Goal: Task Accomplishment & Management: Manage account settings

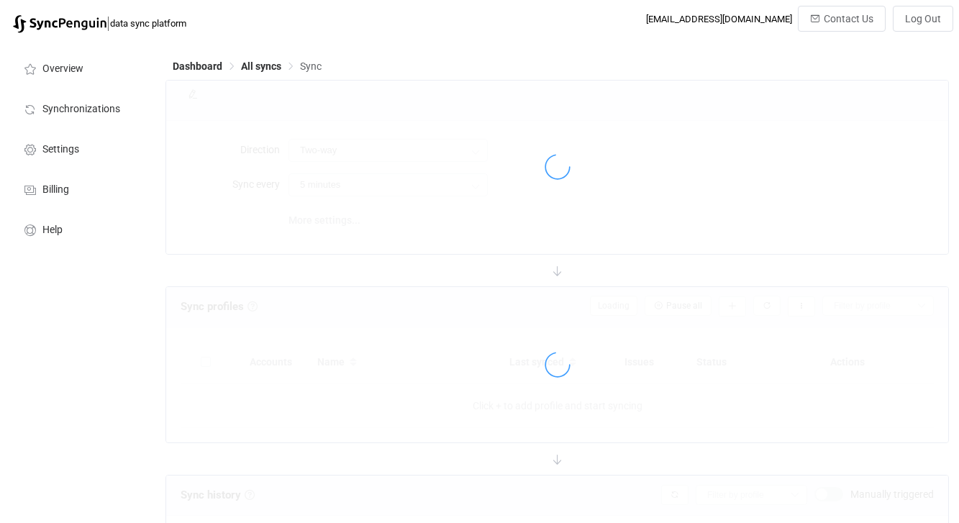
type input "15 minutes"
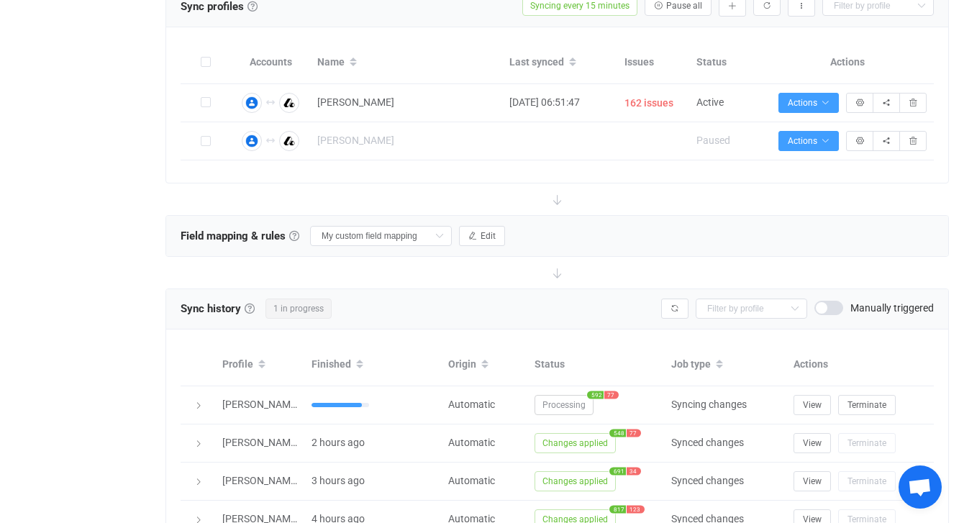
scroll to position [319, 0]
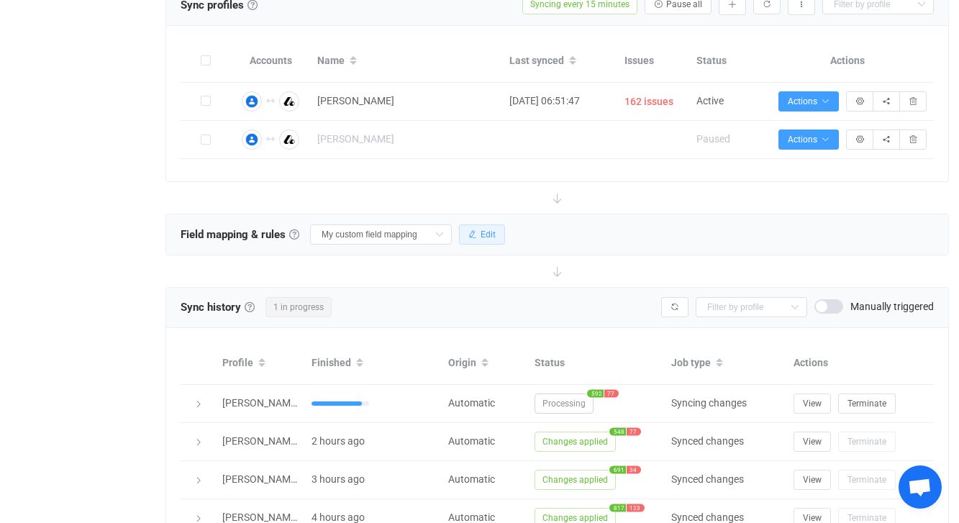
click at [481, 234] on span "Edit" at bounding box center [488, 235] width 15 height 10
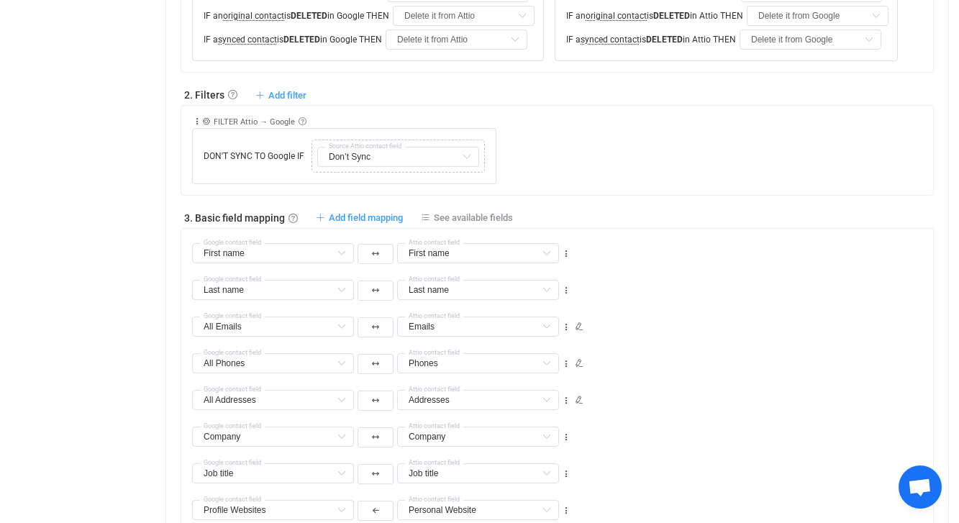
scroll to position [695, 0]
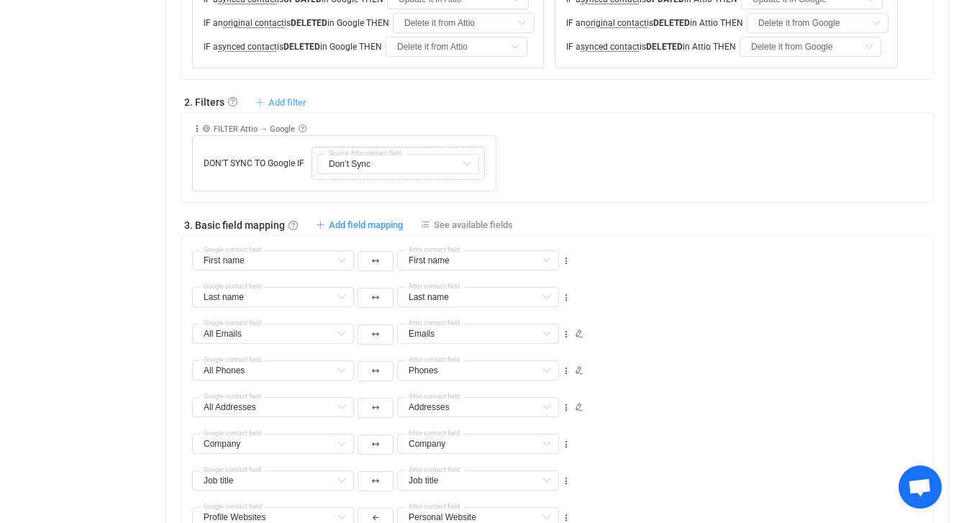
click at [286, 100] on span "Add filter" at bounding box center [287, 102] width 38 height 11
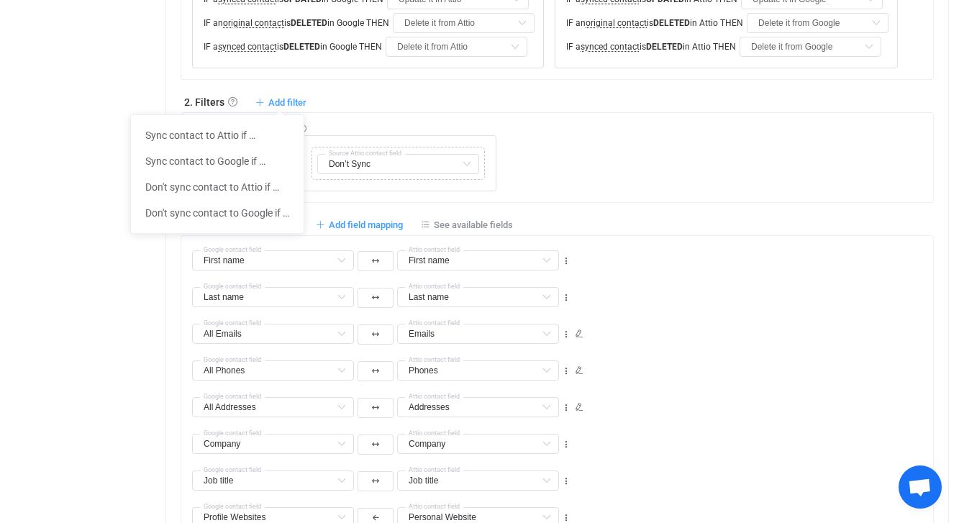
click at [395, 109] on div "1. General syncing rules General syncing rules Control how SyncPengin reacts to…" at bounding box center [557, 381] width 753 height 976
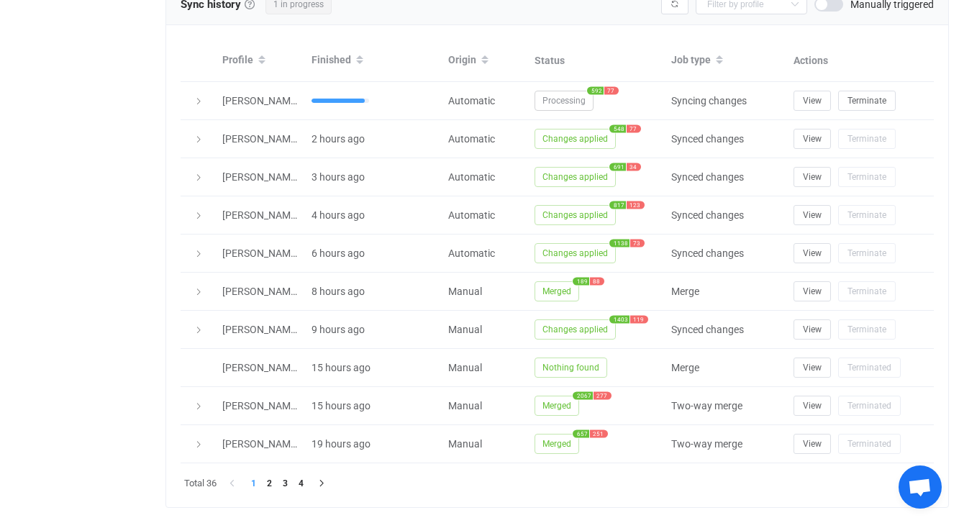
scroll to position [1646, 0]
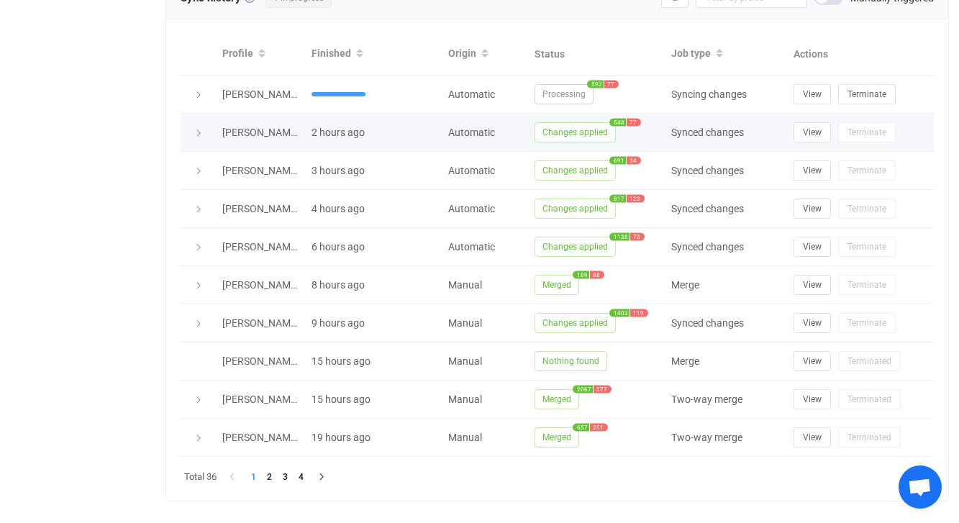
click at [632, 121] on span "77" at bounding box center [634, 123] width 14 height 8
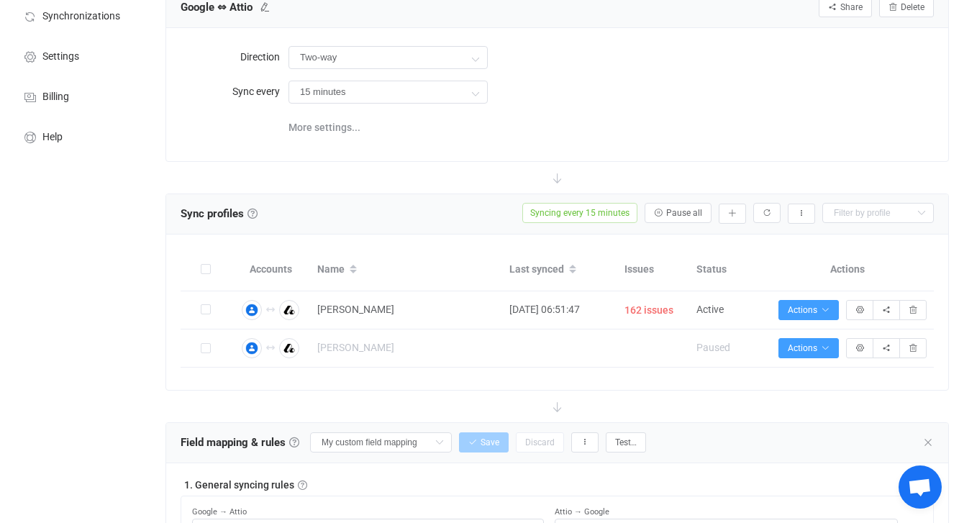
scroll to position [119, 0]
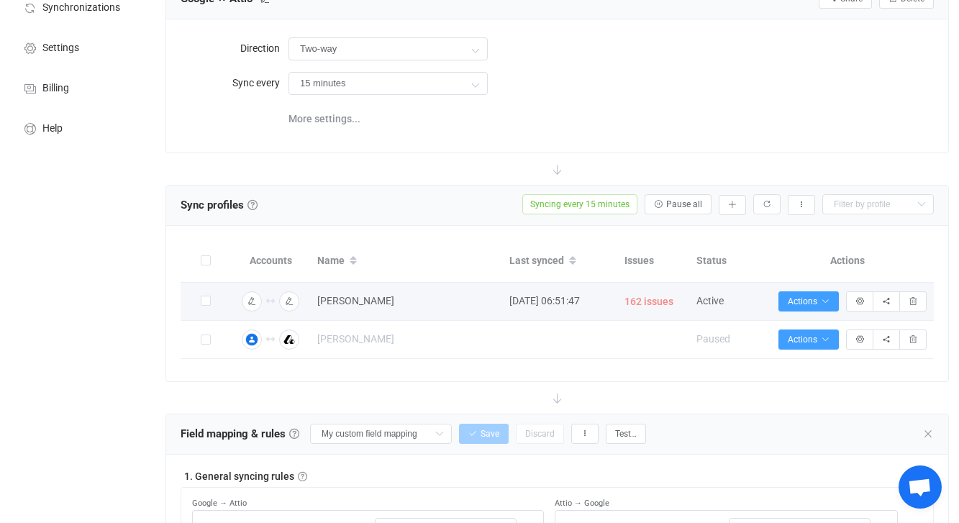
click at [651, 300] on span "162 issues" at bounding box center [649, 302] width 49 height 17
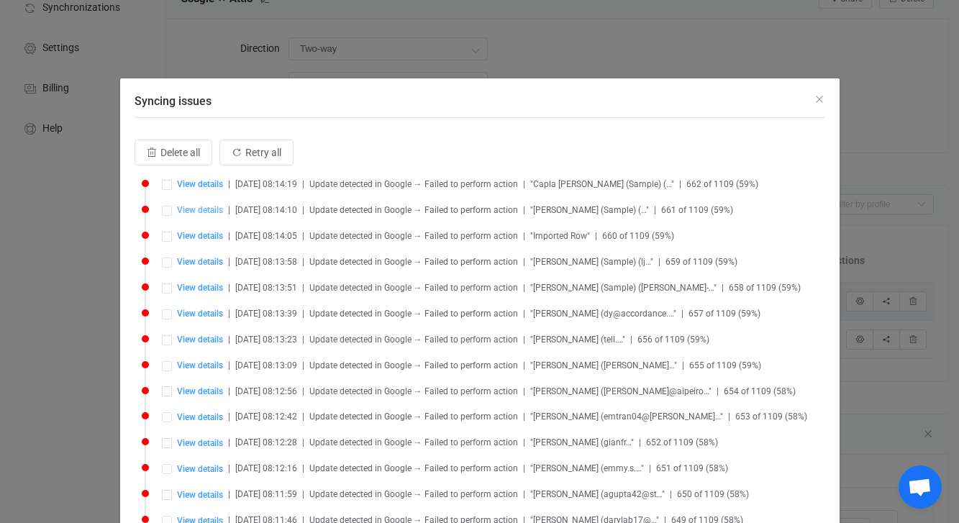
click at [208, 214] on span "View details" at bounding box center [200, 210] width 46 height 10
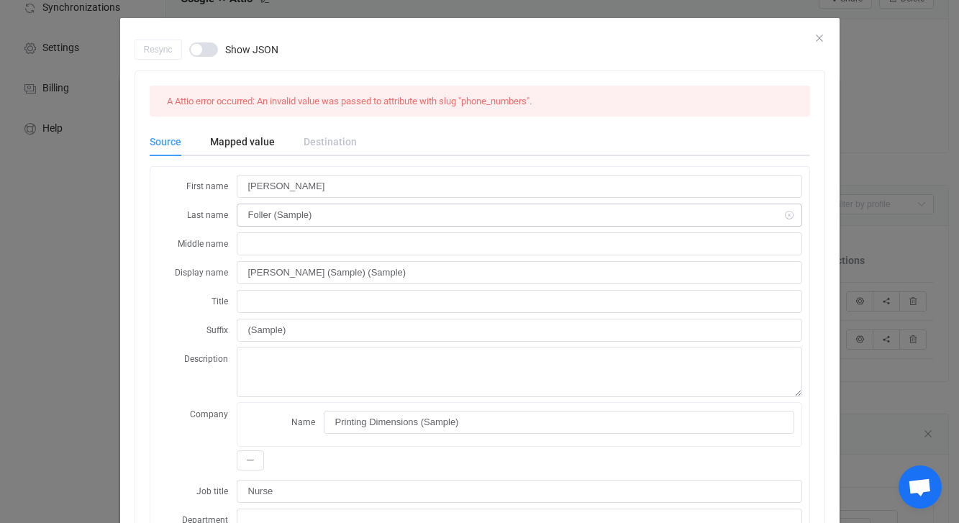
scroll to position [0, 0]
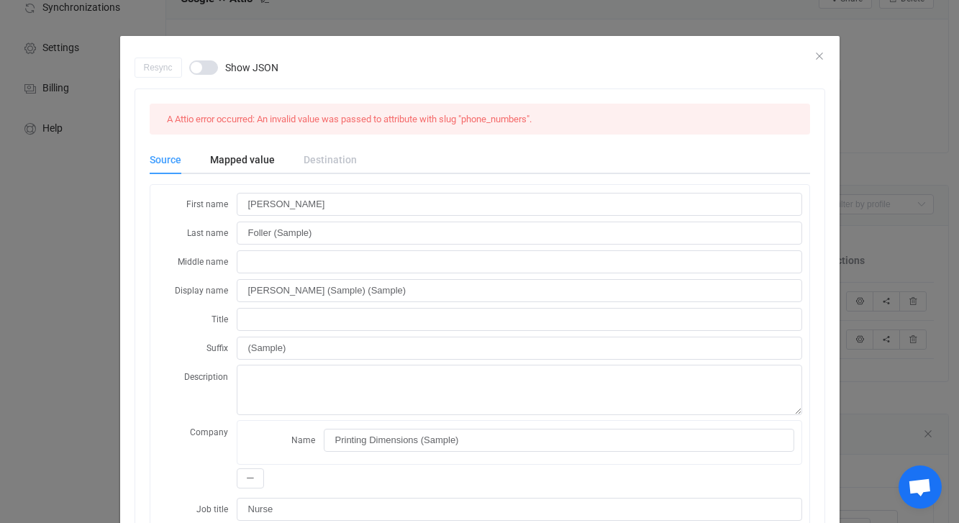
click at [820, 58] on div "Resync Show JSON" at bounding box center [480, 68] width 691 height 20
click at [819, 58] on div "Resync Show JSON" at bounding box center [480, 68] width 691 height 20
click at [426, 24] on div "Resync Show JSON A Attio error occurred: An invalid value was passed to attribu…" at bounding box center [479, 261] width 959 height 523
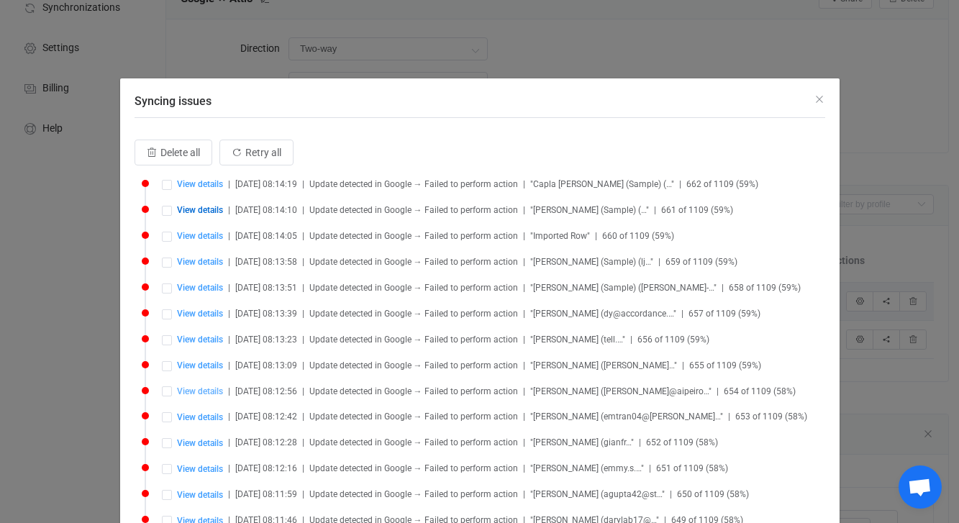
click at [199, 386] on span "View details" at bounding box center [200, 391] width 46 height 10
type input "Skyler"
type input "Ji"
type input "Skyler Ji"
type textarea "contactType: person gender: Other description: + contactType: person gender: Ot…"
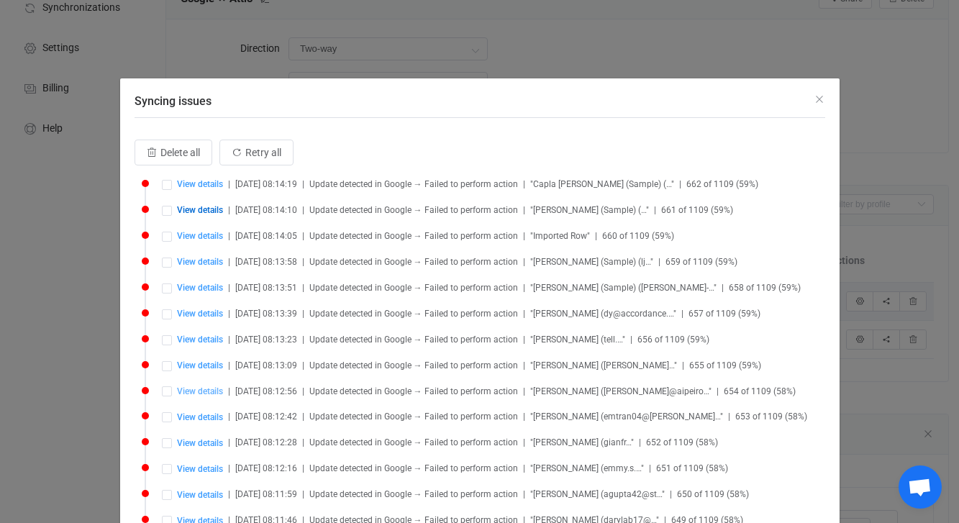
type input "Co-Founder"
type input "skyler@aipeiron.com"
type input "Other"
type input "+16363687576"
type input "Home"
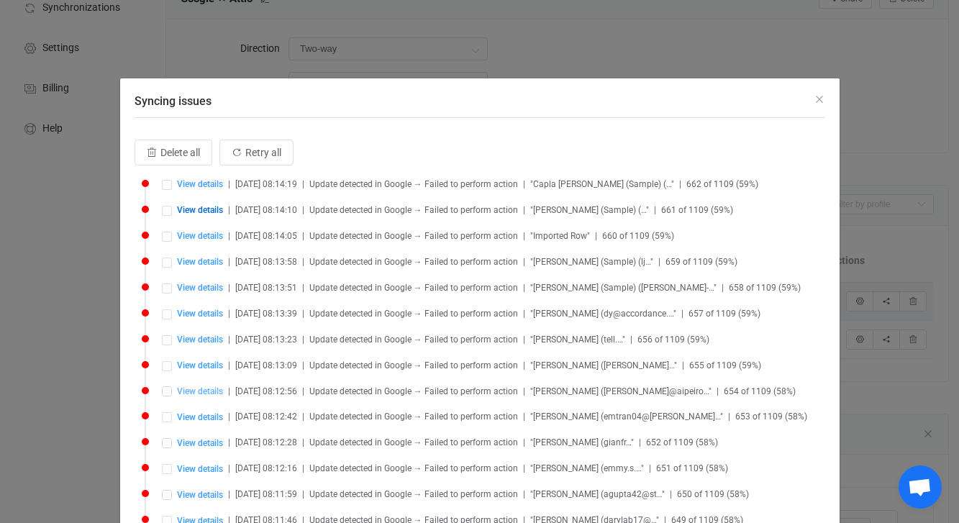
type input "[GEOGRAPHIC_DATA]"
type input "CA"
type input "Berkeley"
type input "Imported on 8/8 (Shared)"
type input "people/c3001212538413076475"
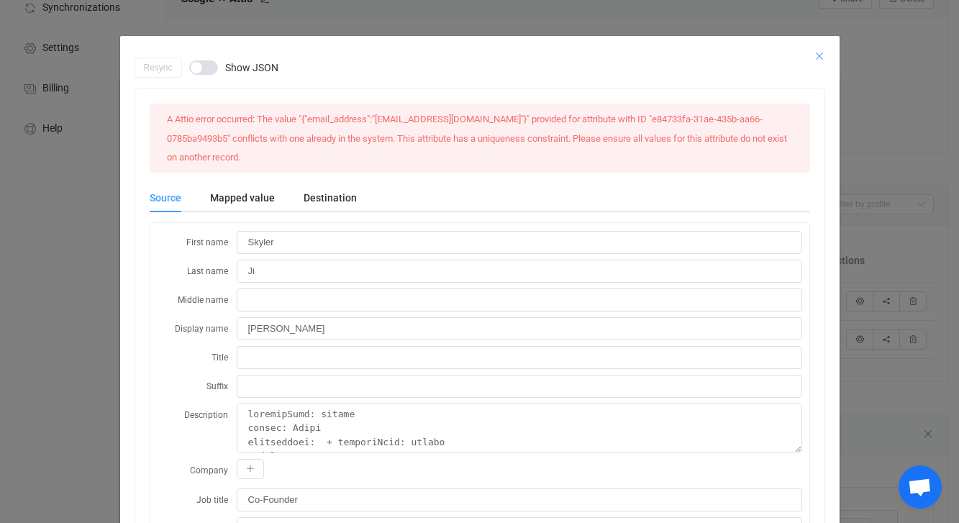
click at [819, 52] on icon "Close" at bounding box center [820, 56] width 12 height 12
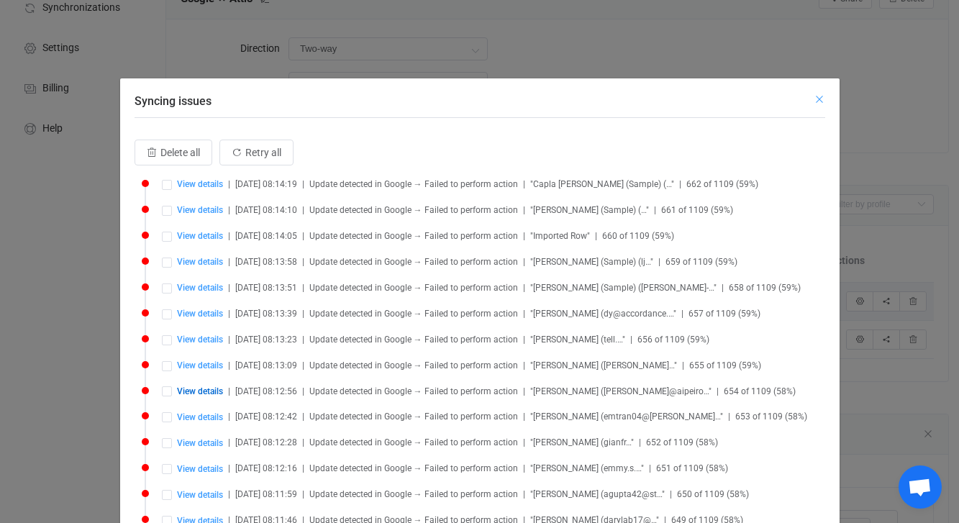
click at [820, 100] on icon "Close" at bounding box center [820, 100] width 12 height 12
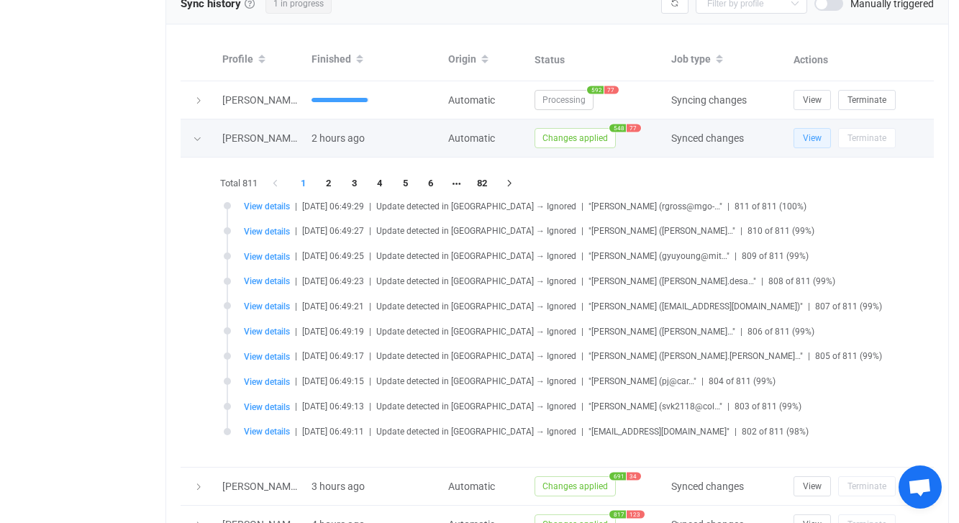
scroll to position [1643, 0]
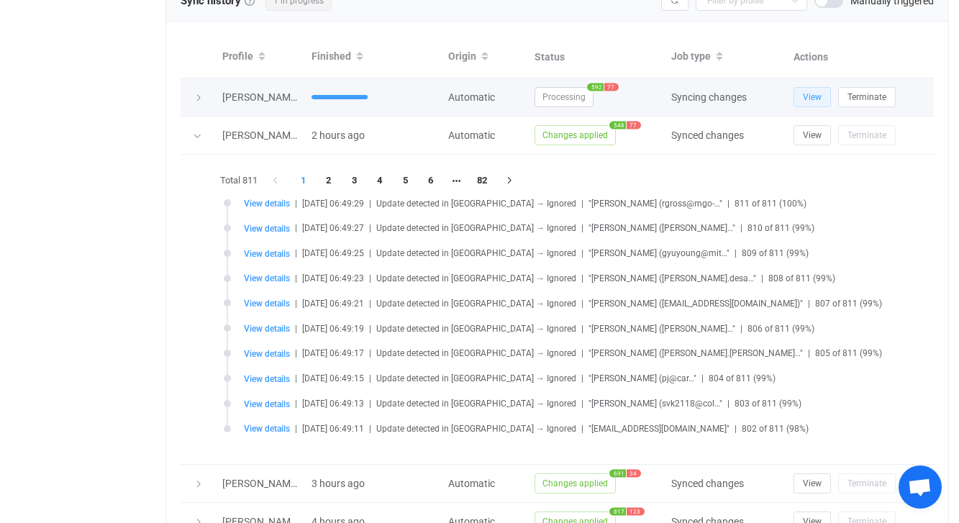
click at [804, 94] on span "View" at bounding box center [812, 97] width 19 height 10
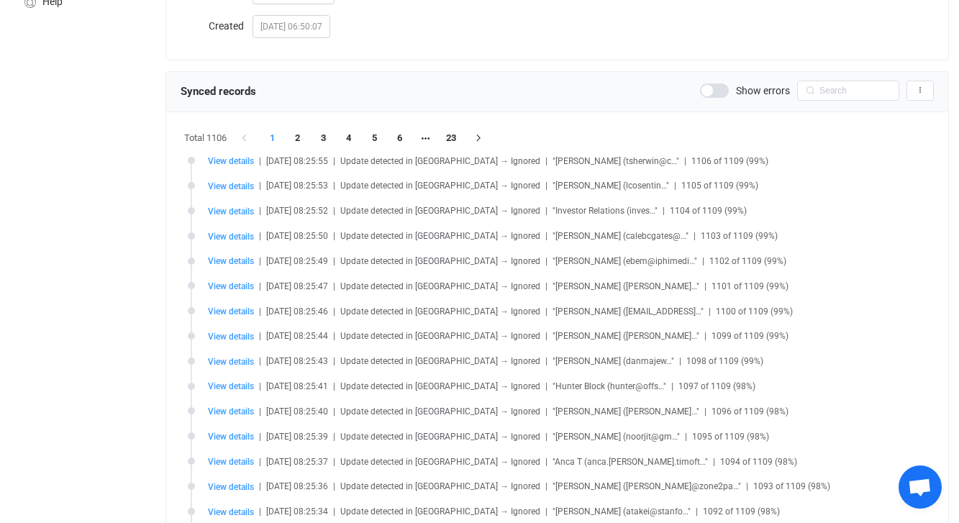
scroll to position [248, 0]
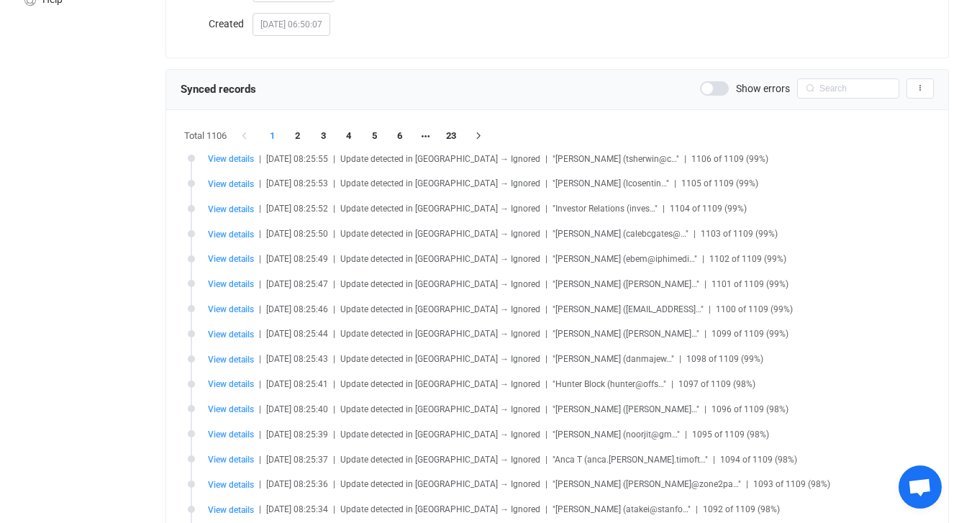
click at [716, 89] on span at bounding box center [714, 88] width 29 height 14
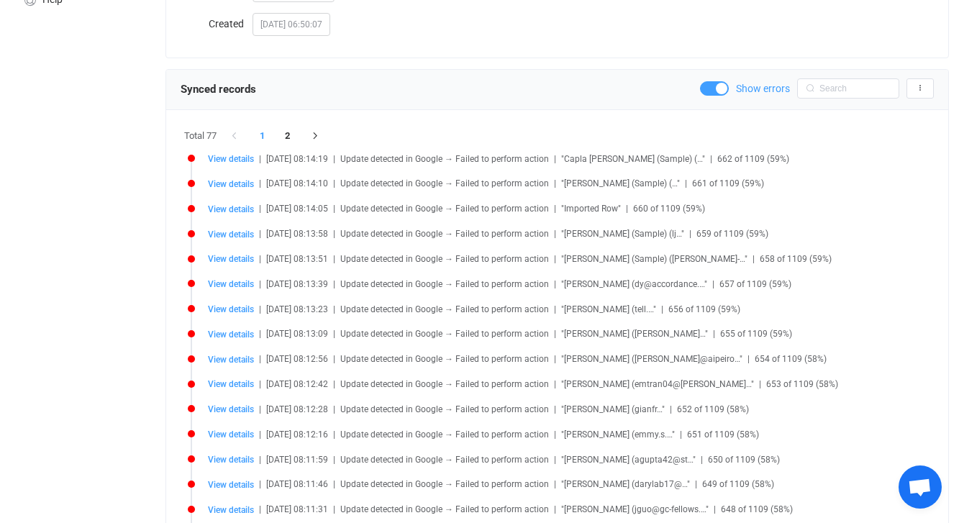
click at [716, 89] on span at bounding box center [714, 88] width 29 height 14
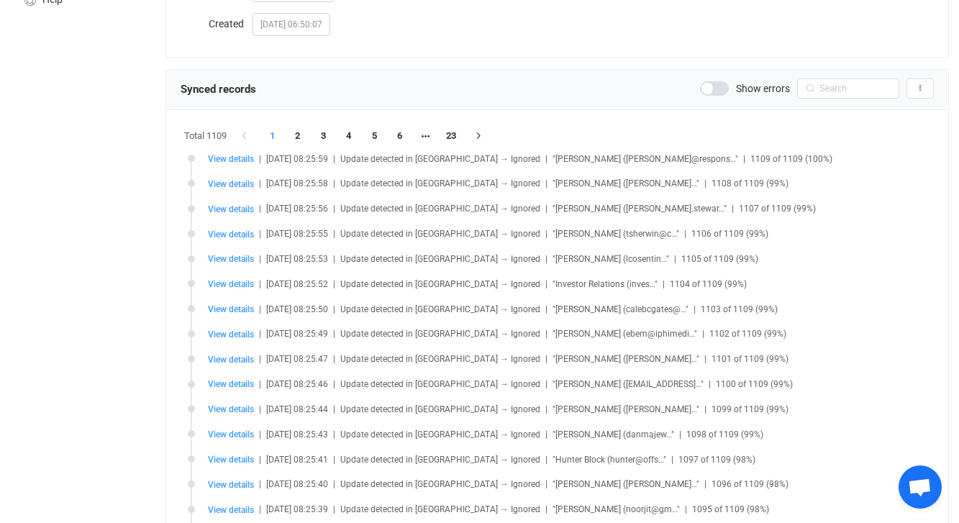
click at [716, 89] on span at bounding box center [714, 88] width 29 height 14
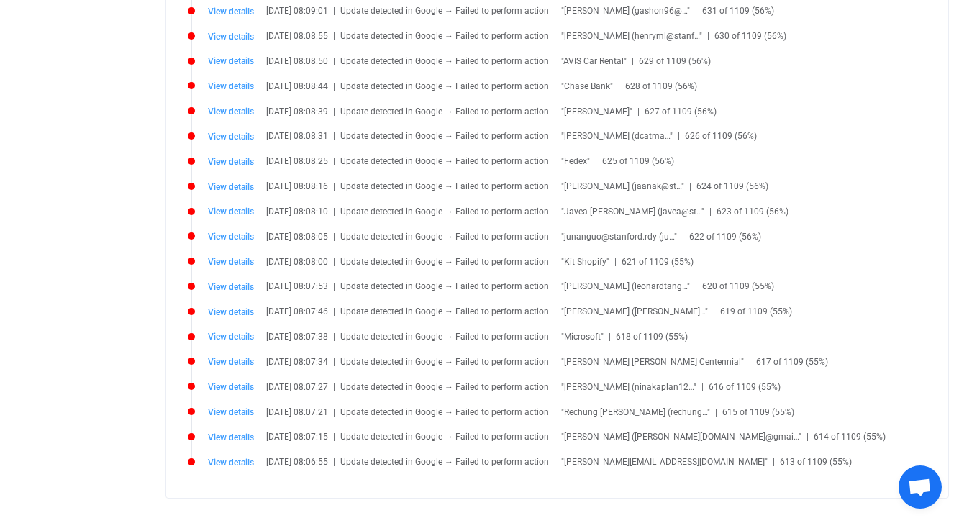
scroll to position [1194, 0]
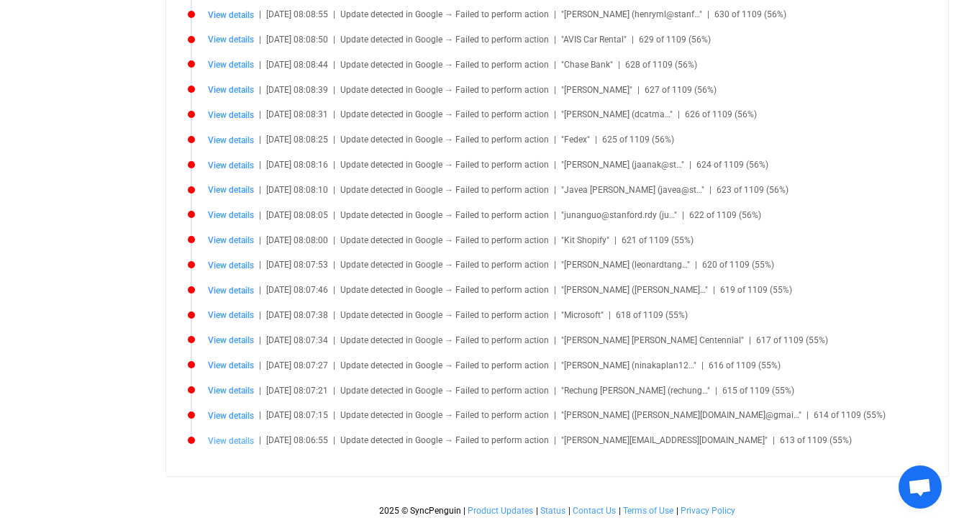
click at [227, 440] on span "View details" at bounding box center [231, 441] width 46 height 10
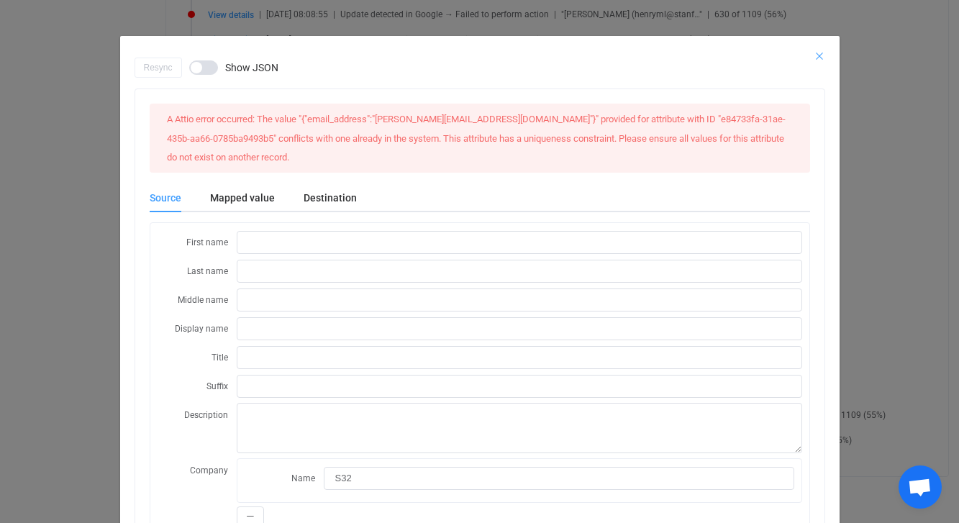
click at [819, 57] on icon "Close" at bounding box center [820, 56] width 12 height 12
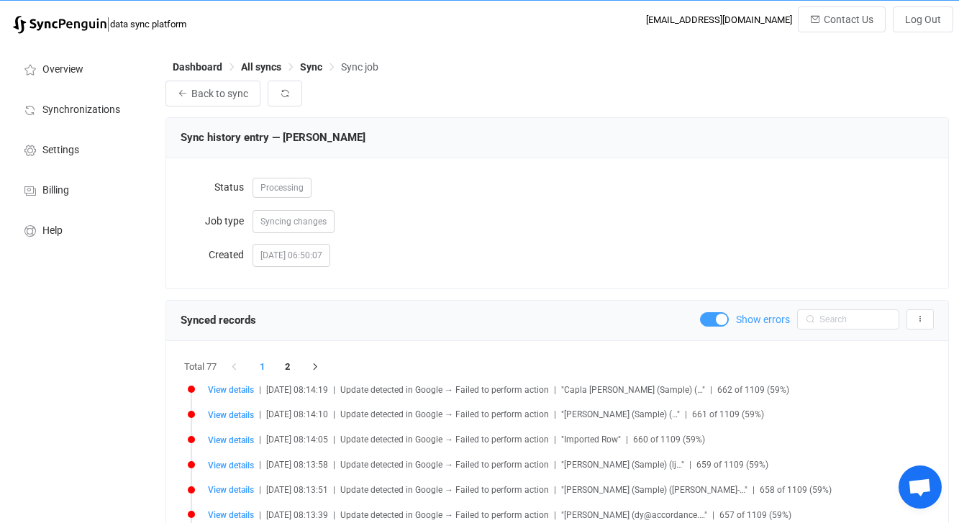
scroll to position [26, 0]
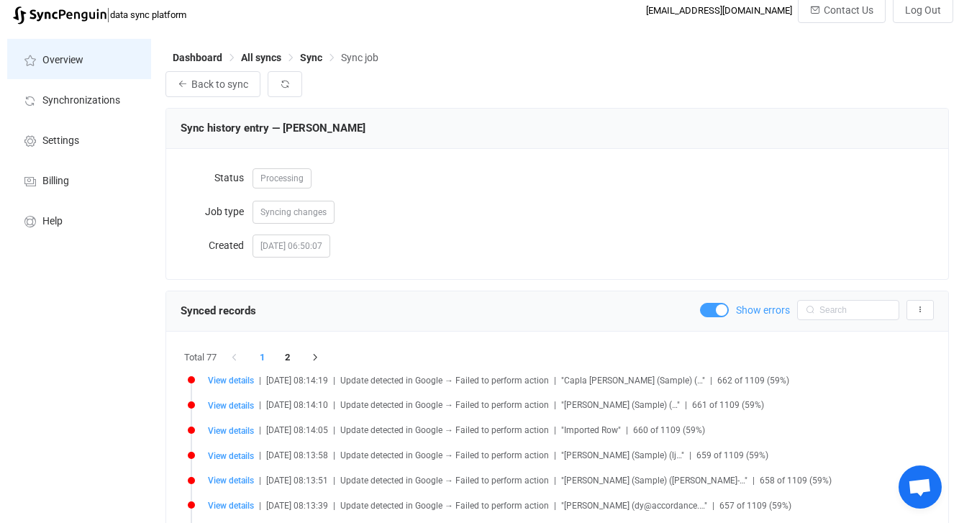
click at [60, 60] on span "Overview" at bounding box center [62, 61] width 41 height 12
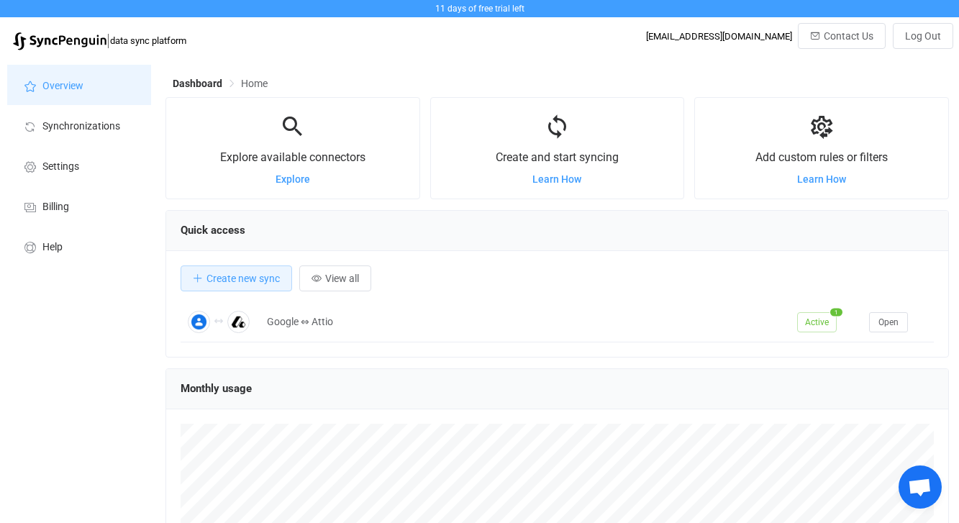
scroll to position [279, 784]
click at [53, 42] on img at bounding box center [60, 41] width 94 height 18
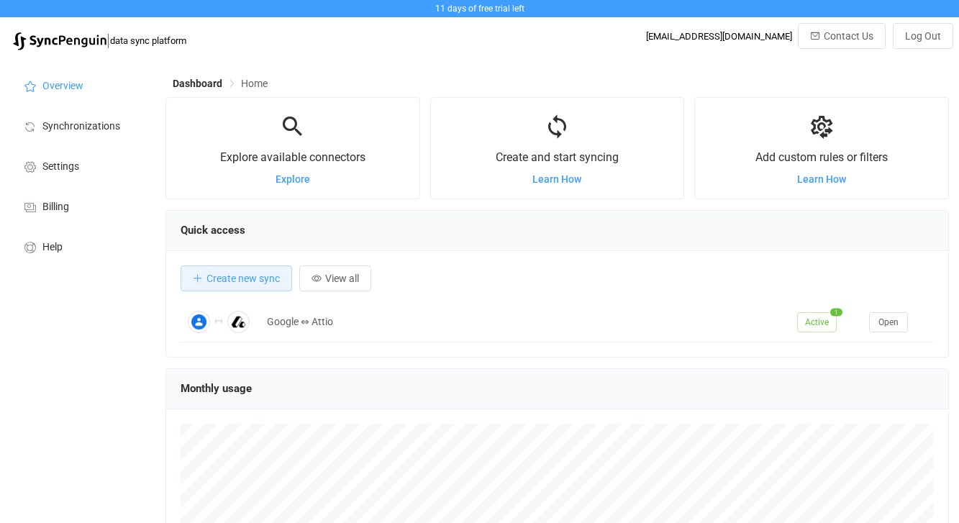
scroll to position [279, 784]
click at [110, 123] on span "Synchronizations" at bounding box center [81, 127] width 78 height 12
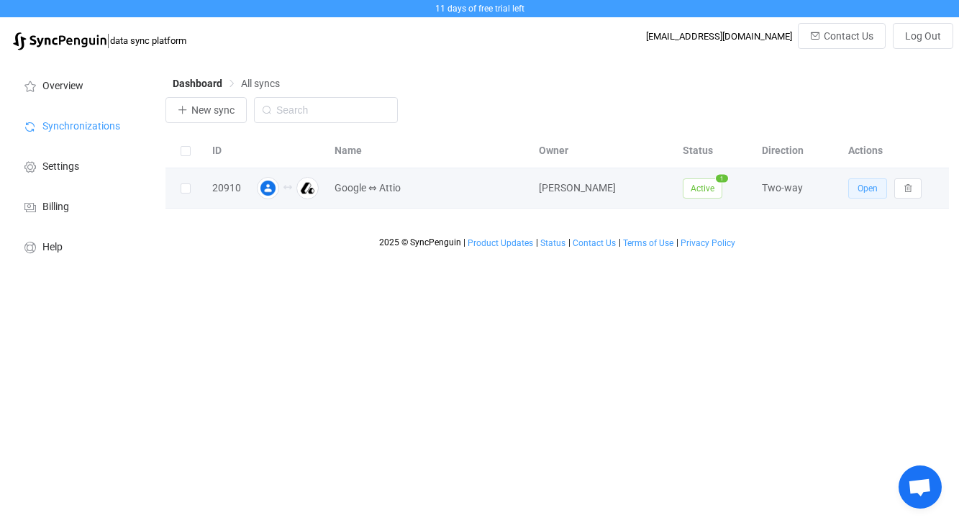
click at [874, 193] on span "Open" at bounding box center [868, 188] width 20 height 10
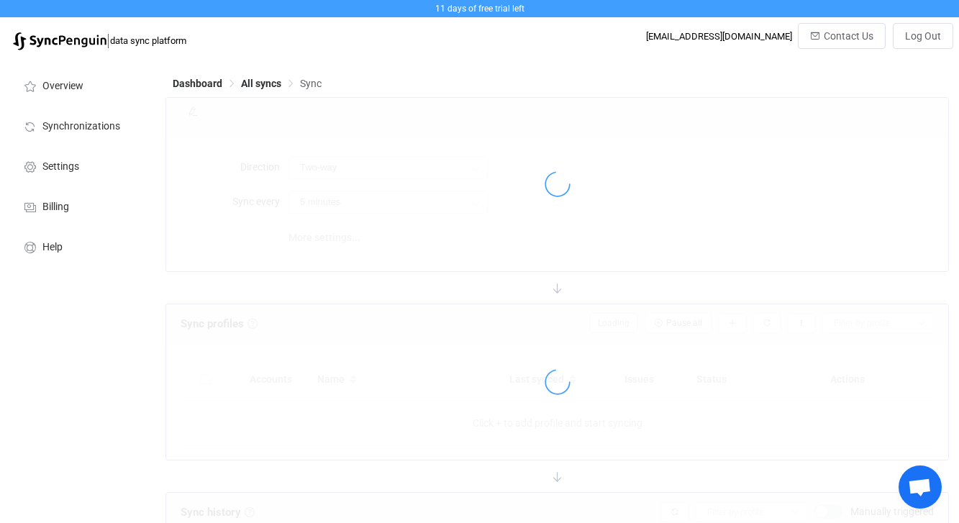
type input "15 minutes"
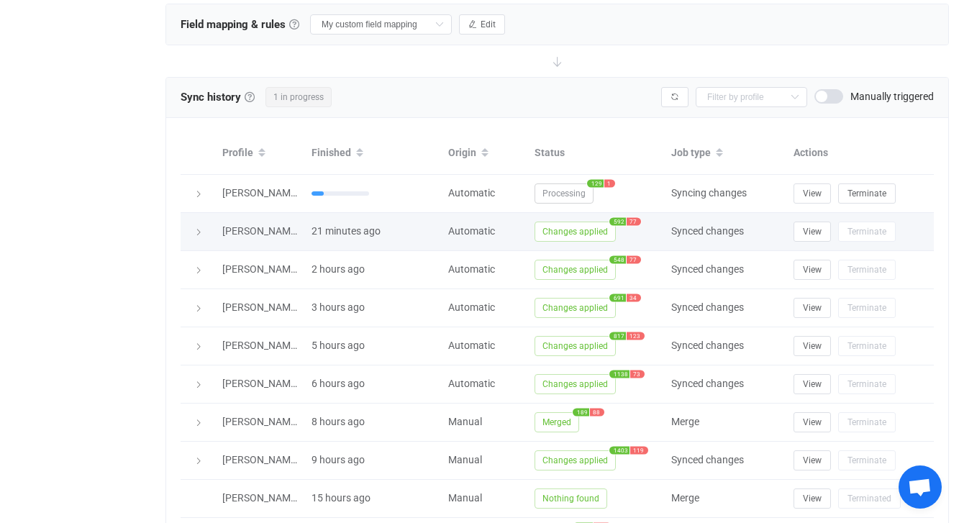
scroll to position [566, 0]
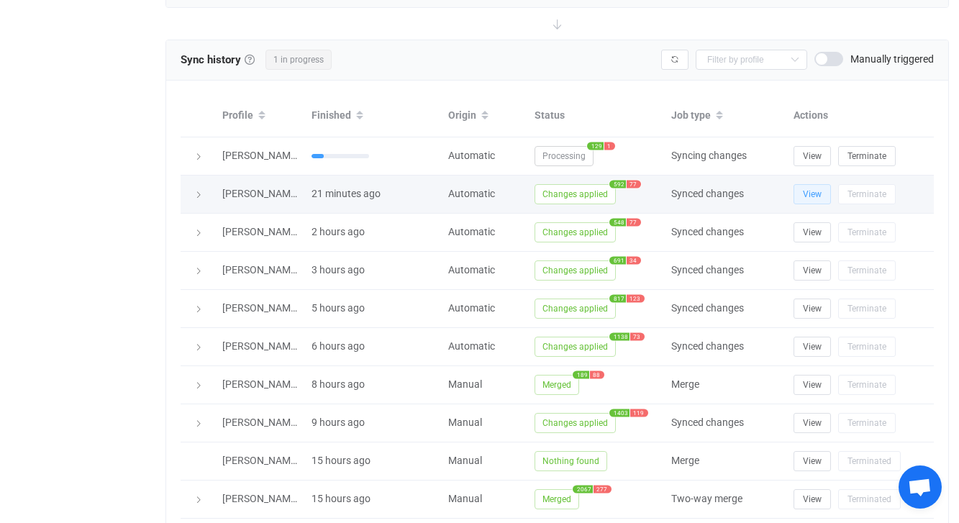
click at [810, 194] on span "View" at bounding box center [812, 194] width 19 height 10
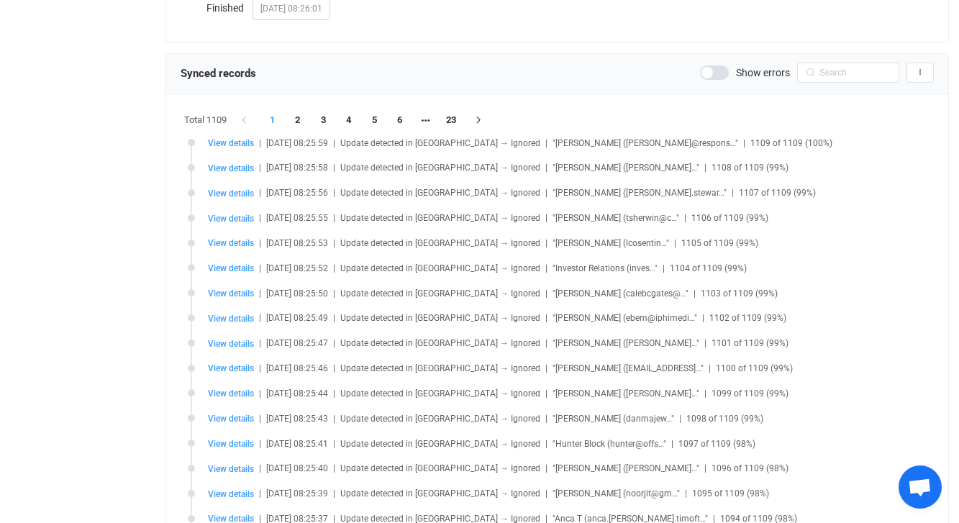
scroll to position [299, 0]
click at [240, 142] on span "View details" at bounding box center [231, 142] width 46 height 10
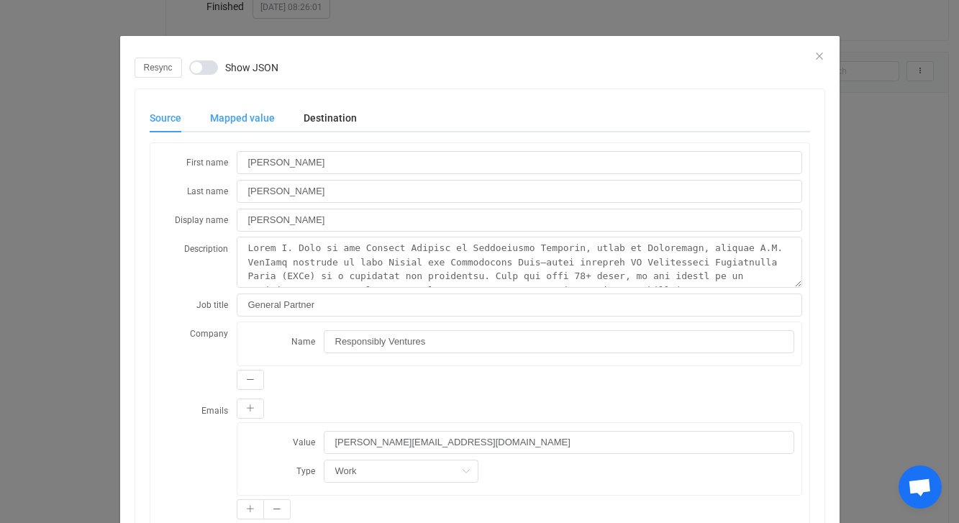
click at [271, 111] on div "Mapped value" at bounding box center [243, 118] width 94 height 29
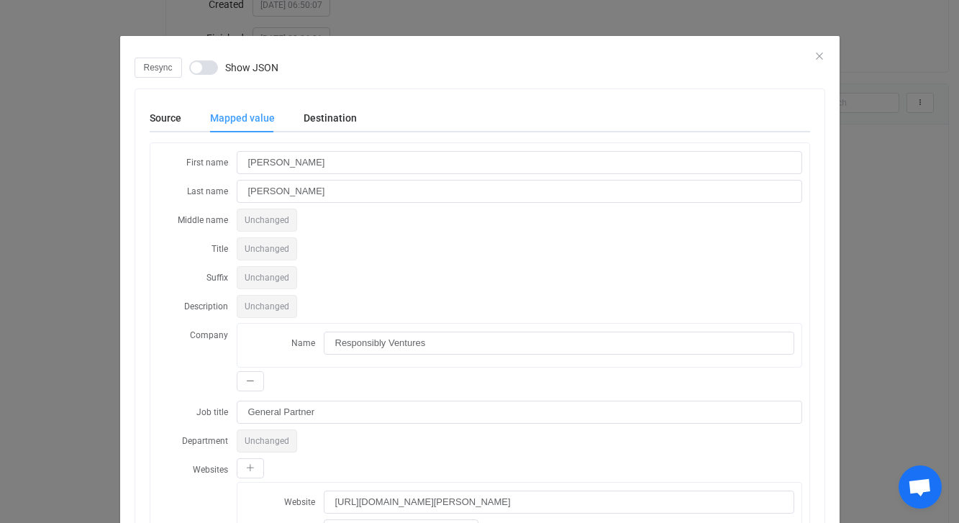
scroll to position [253, 0]
click at [326, 109] on div "Destination" at bounding box center [323, 118] width 68 height 29
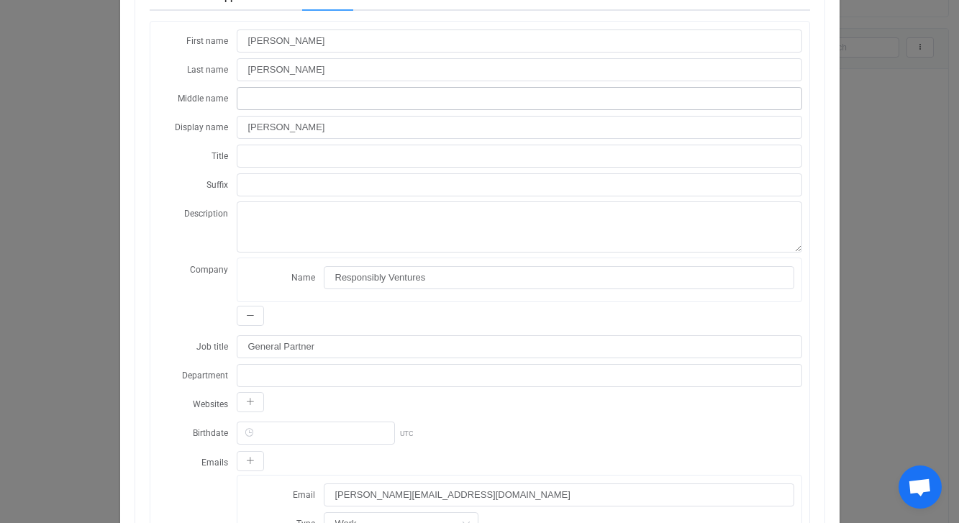
scroll to position [0, 0]
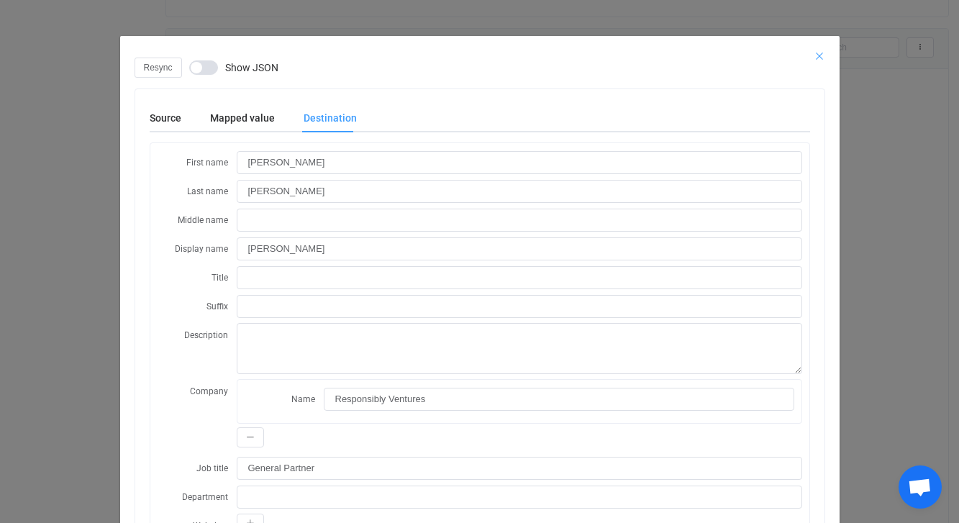
click at [818, 53] on icon "Close" at bounding box center [820, 56] width 12 height 12
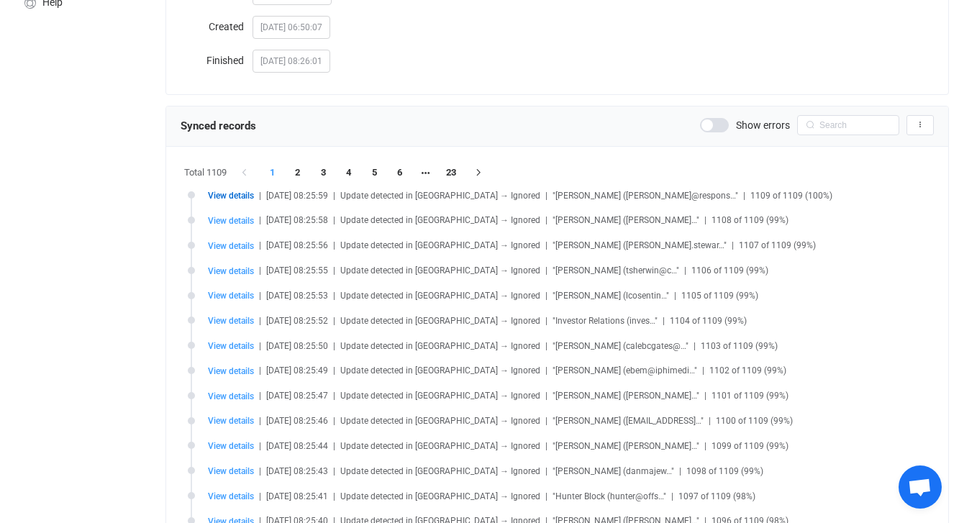
scroll to position [240, 0]
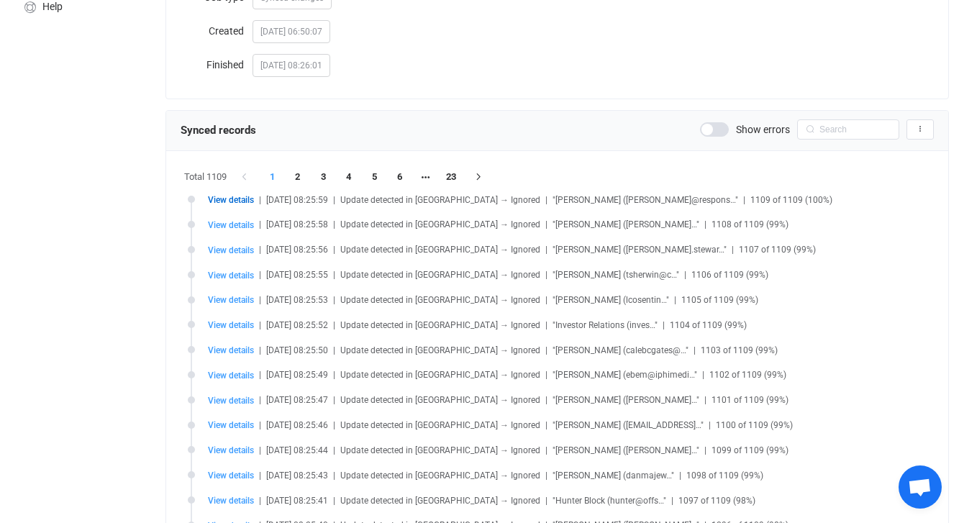
click at [713, 129] on span at bounding box center [714, 129] width 29 height 14
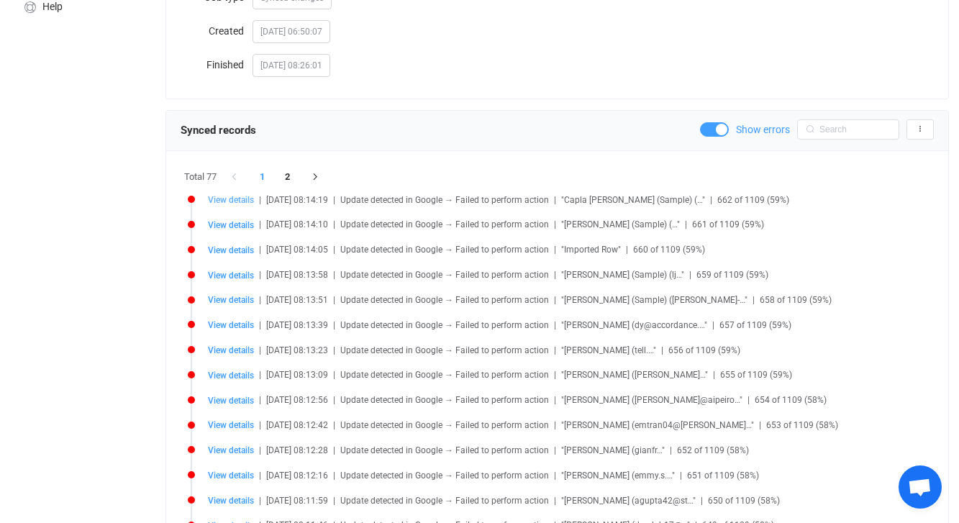
click at [232, 199] on span "View details" at bounding box center [231, 200] width 46 height 10
type input "Capla"
type input "[PERSON_NAME] (Sample)"
type input "Capla [PERSON_NAME] (Sample) (Sample)"
type input "Systems Administrator II"
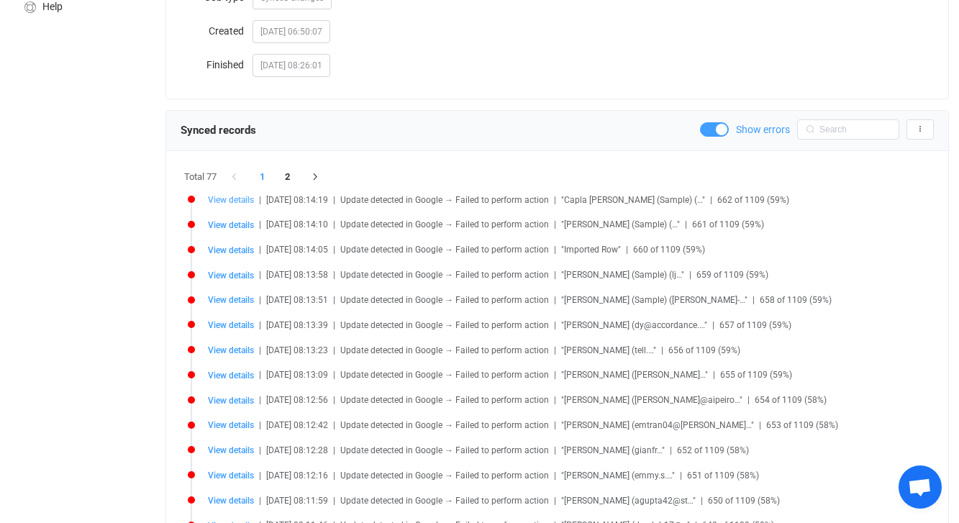
type input "[PERSON_NAME] Printing Service (Sample)"
type input "[PERSON_NAME]@noemail.invalid"
type input "AK"
type input "Anchorage"
type input "99501"
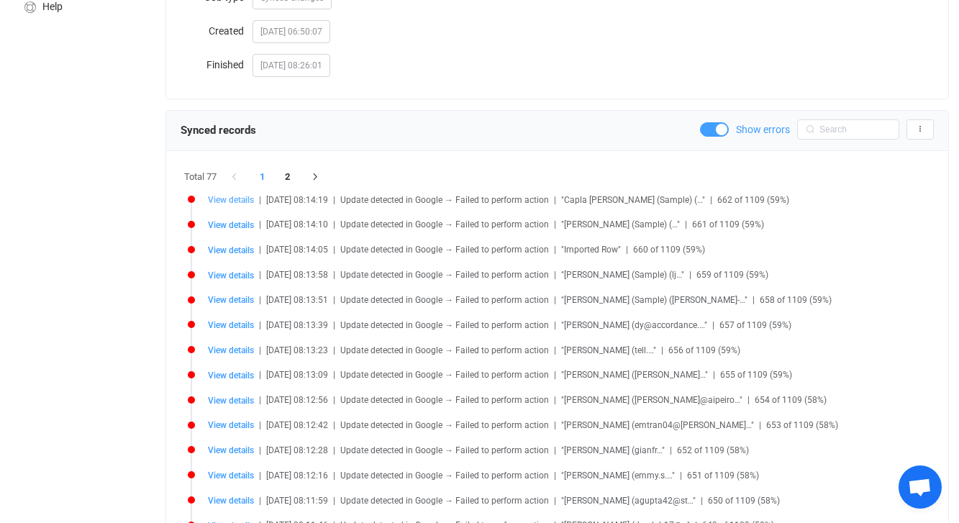
type input "[STREET_ADDRESS]"
type input "people/c3719669971139439030"
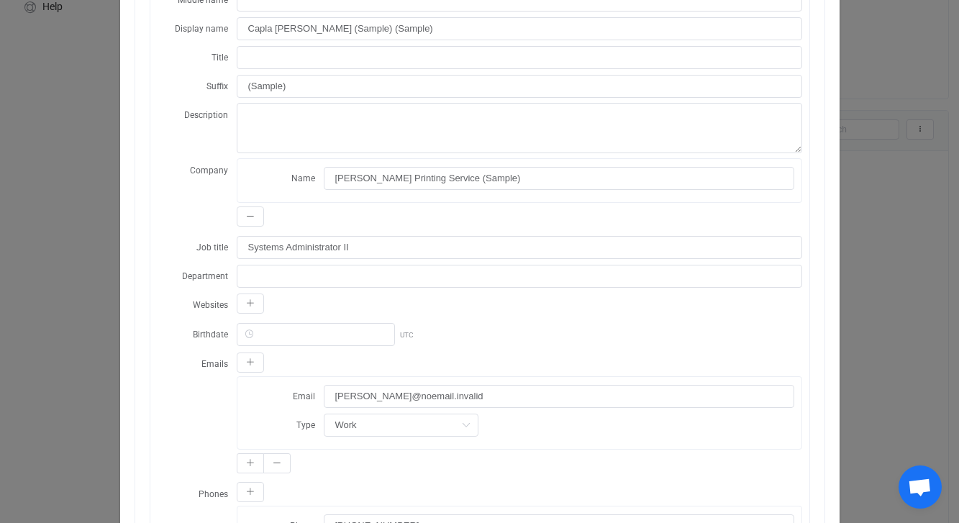
scroll to position [0, 0]
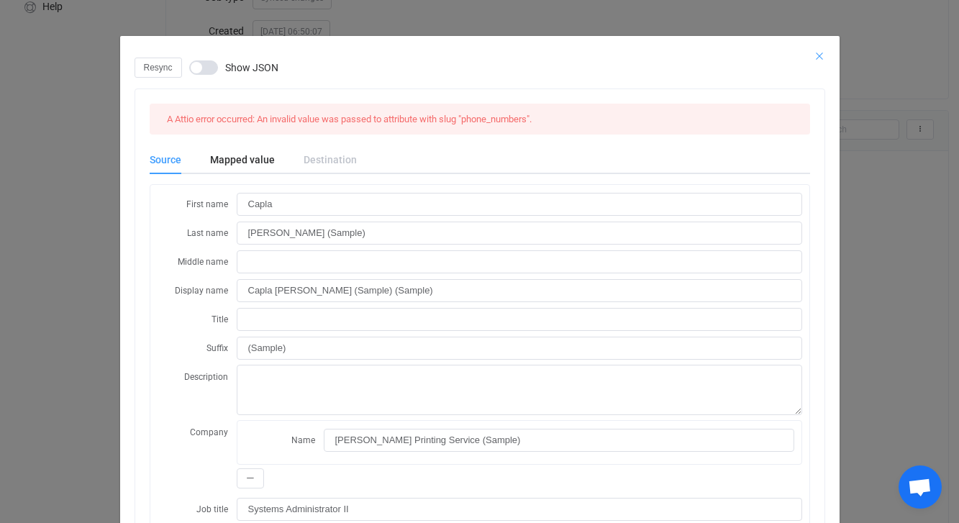
click at [820, 54] on icon "Close" at bounding box center [820, 56] width 12 height 12
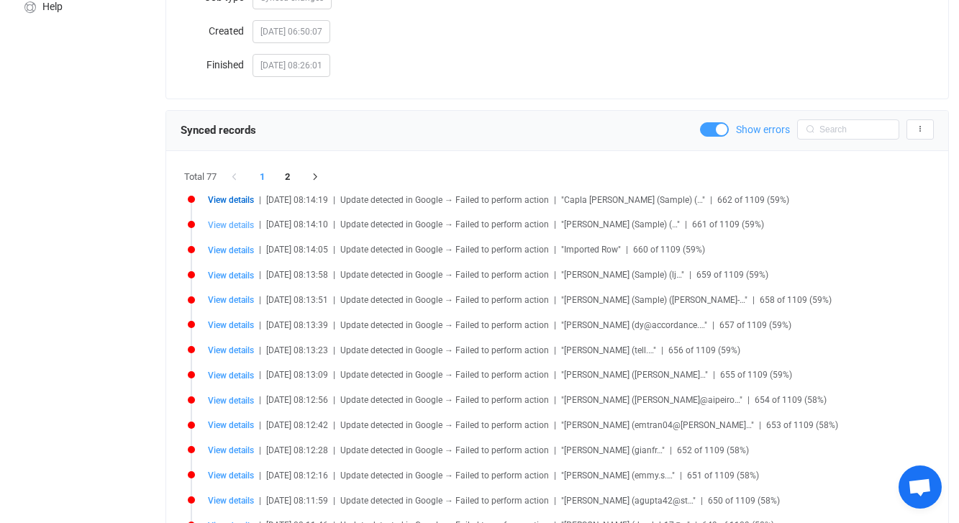
click at [219, 224] on span "View details" at bounding box center [231, 225] width 46 height 10
type input "[PERSON_NAME]"
type input "Foller (Sample)"
type input "[PERSON_NAME] (Sample) (Sample)"
type input "Printing Dimensions (Sample)"
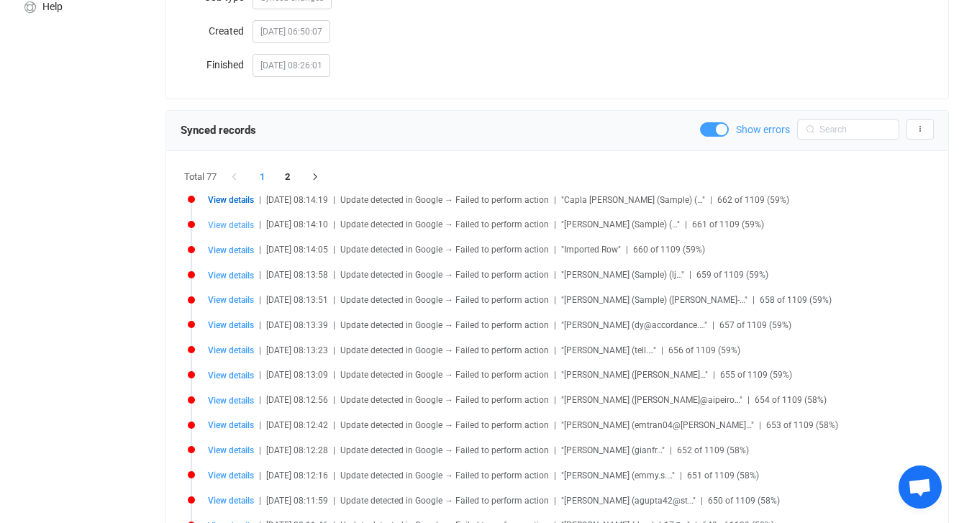
type input "Nurse"
type input "foller-[PERSON_NAME]@noemail.invalid"
type input "OH"
type input "[PERSON_NAME]"
type input "45011"
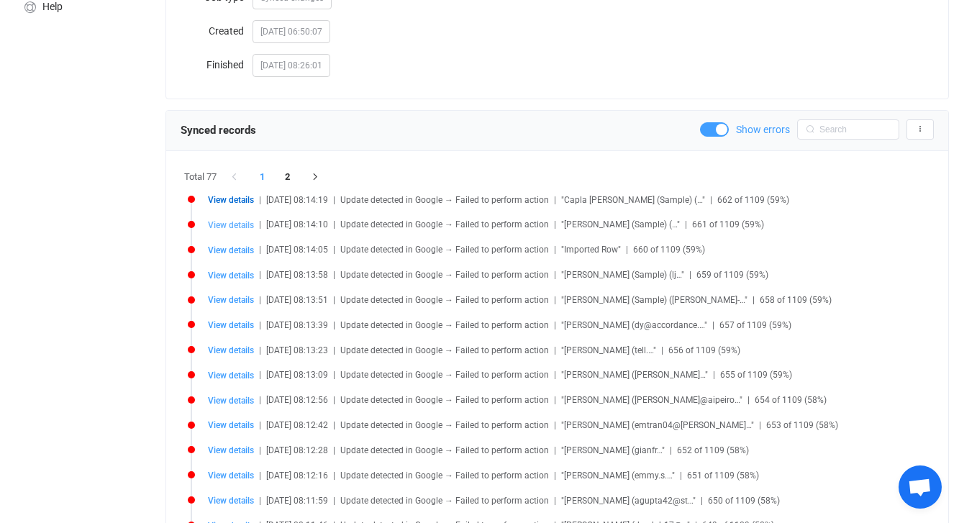
type input "[STREET_ADDRESS]"
type input "people/c8996208141637564684"
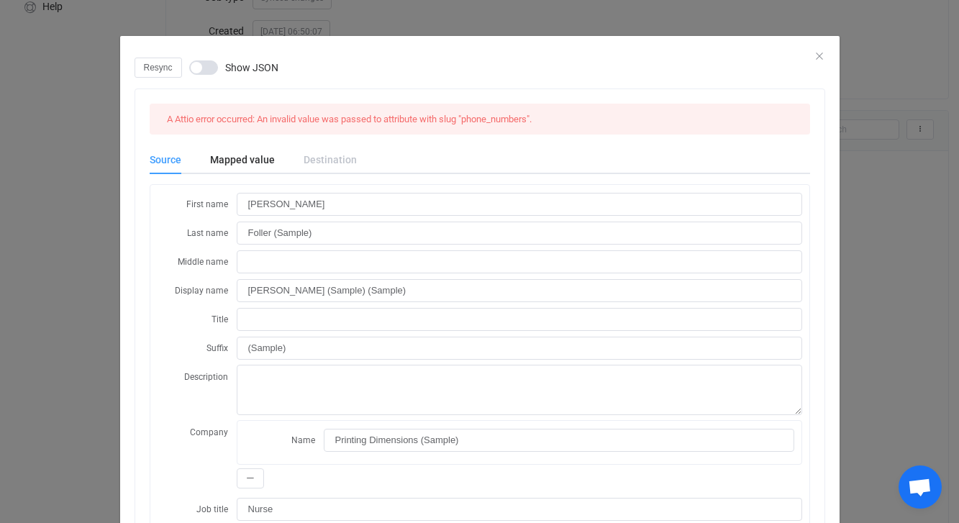
click at [817, 58] on div "Resync Show JSON" at bounding box center [480, 68] width 691 height 20
click at [819, 57] on icon "Close" at bounding box center [820, 56] width 12 height 12
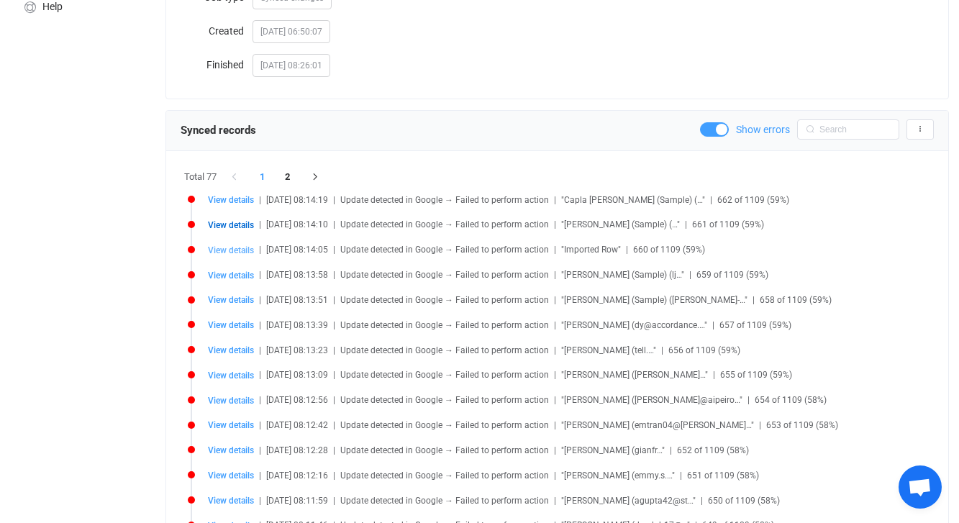
click at [227, 250] on span "View details" at bounding box center [231, 250] width 46 height 10
type input "Imported"
type input "Row"
type input "Person:"
type input "Imported Person: Row"
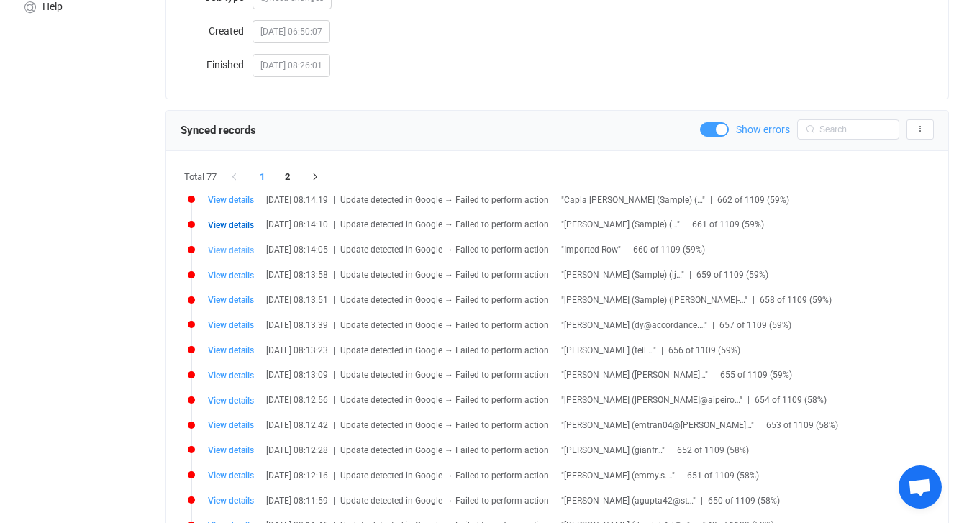
type input "24273"
type input "UT"
type input "[GEOGRAPHIC_DATA]"
type input "84121"
type input "[STREET_ADDRESS]"
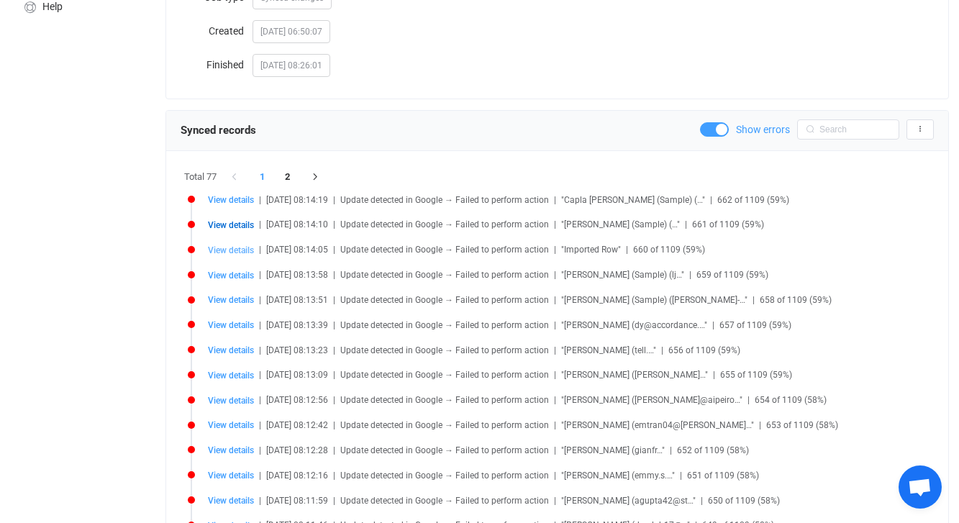
type input "My Contacts"
type input "people/c2060819974150381518"
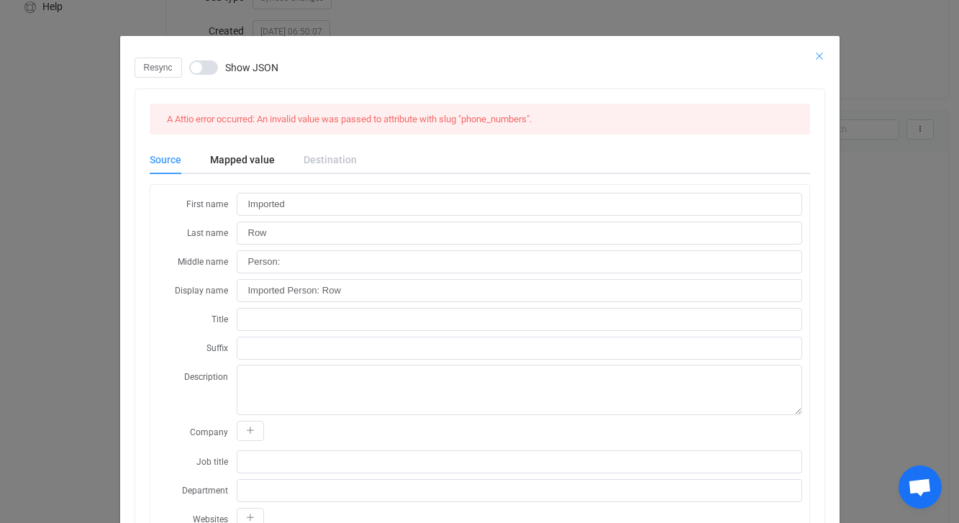
click at [820, 55] on icon "Close" at bounding box center [820, 56] width 12 height 12
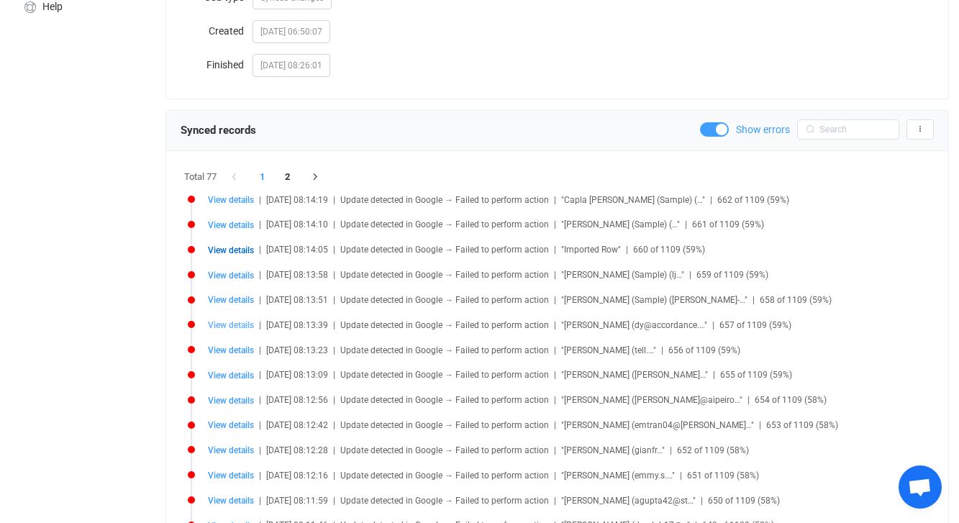
click at [237, 324] on span "View details" at bounding box center [231, 325] width 46 height 10
type input "[PERSON_NAME]"
type input "Yue"
type input "[PERSON_NAME]"
type textarea "contactType: person gender: Other description: + contactType: person favoriteEm…"
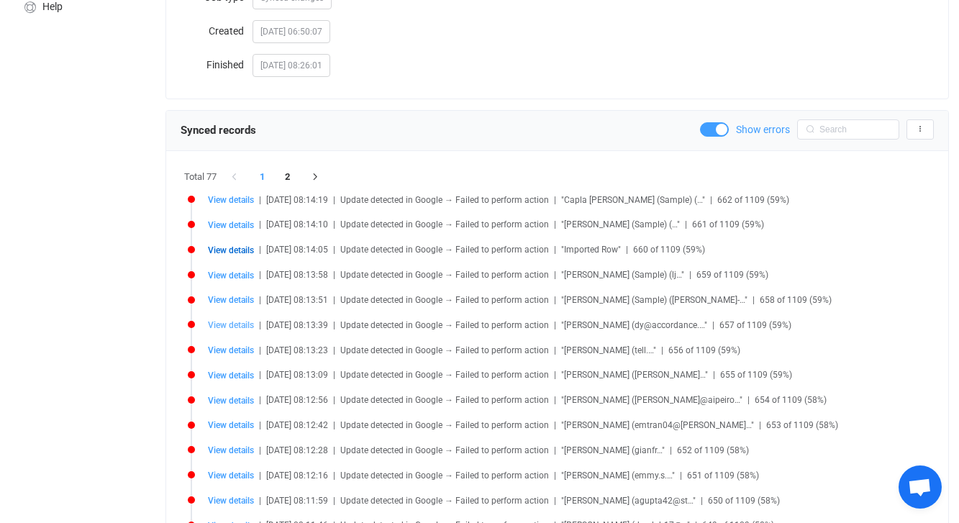
type input "Co-Founder & CEO"
type input "[PHONE_NUMBER]"
type input "Home"
type input "[GEOGRAPHIC_DATA]"
type input "CA"
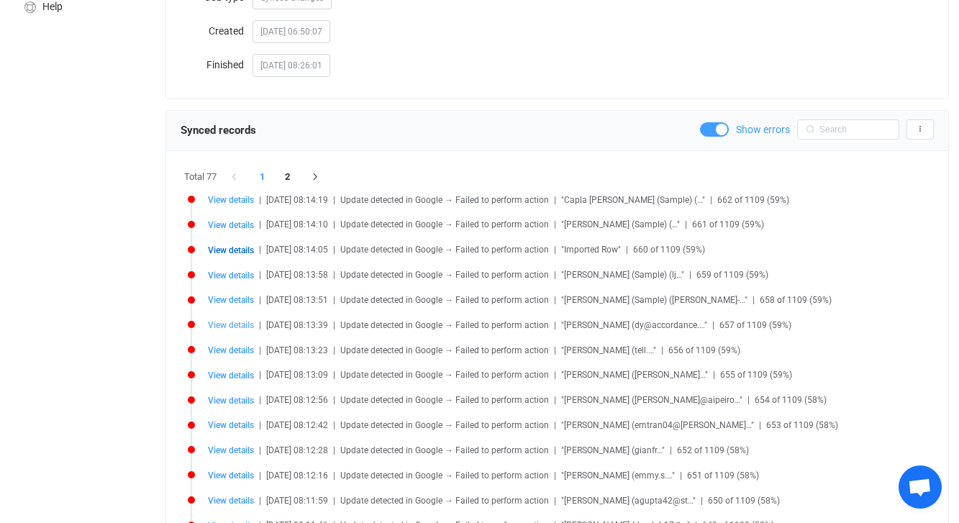
type input "[GEOGRAPHIC_DATA]"
type input "[DATE] Folk"
type input "people/c7457031779862297277"
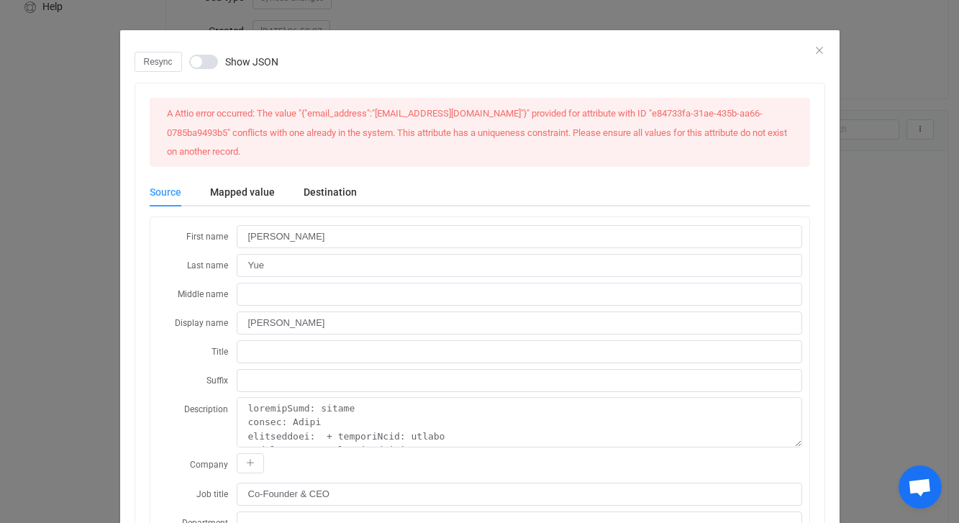
scroll to position [7, 0]
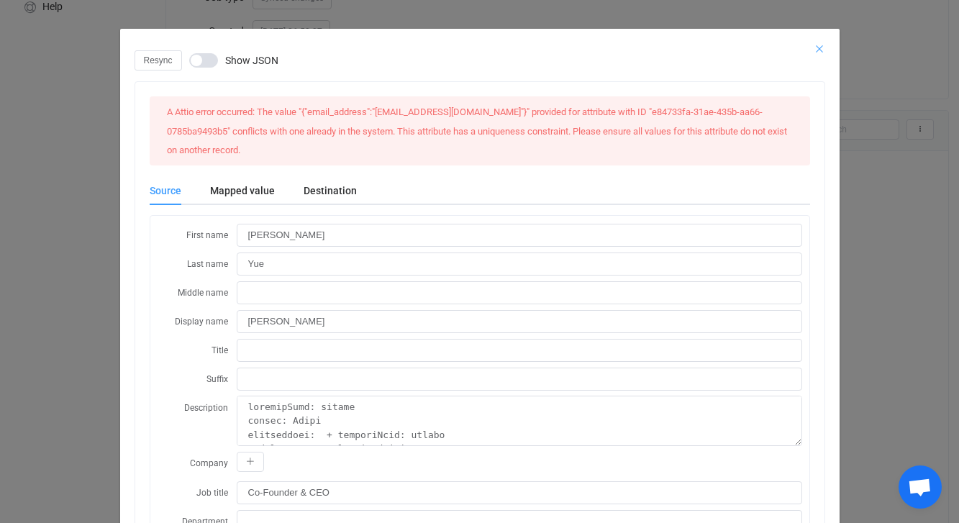
click at [817, 48] on icon "Close" at bounding box center [820, 49] width 12 height 12
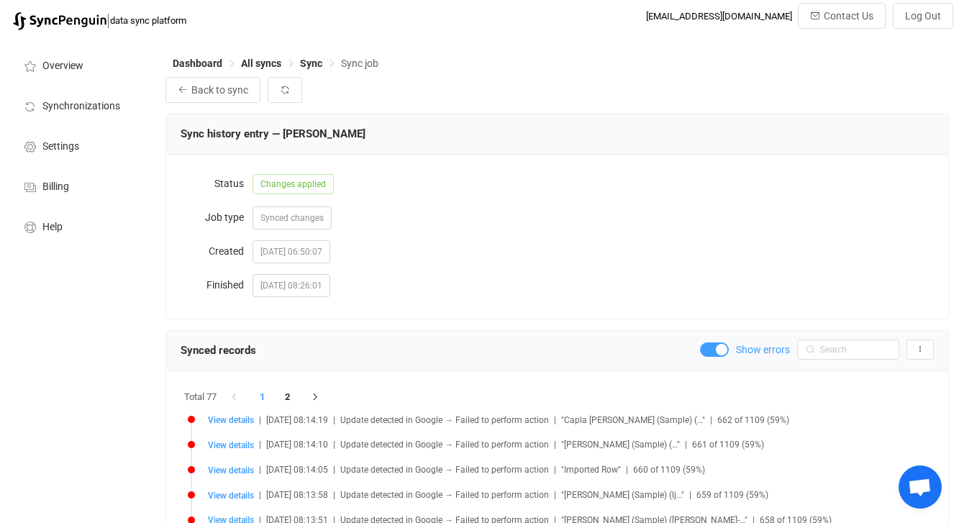
scroll to position [14, 0]
